Goal: Navigation & Orientation: Find specific page/section

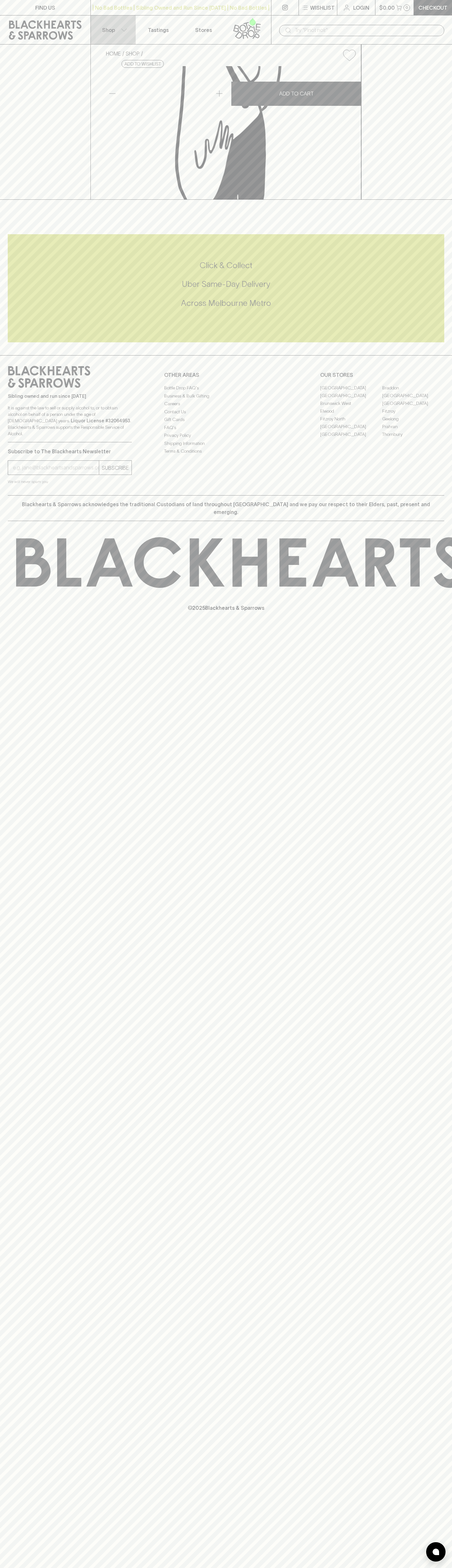
click at [131, 23] on button "Shop" at bounding box center [113, 29] width 45 height 29
click at [444, 1377] on div at bounding box center [226, 784] width 452 height 1568
click at [228, 1567] on html "FIND US | No Bad Bottles | Sibling Owned and Run Since 2006 | No Bad Bottles | …" at bounding box center [226, 784] width 452 height 1568
click at [10, 970] on div at bounding box center [226, 784] width 452 height 1568
click at [413, 391] on link "Braddon" at bounding box center [413, 388] width 62 height 8
